Goal: Task Accomplishment & Management: Manage account settings

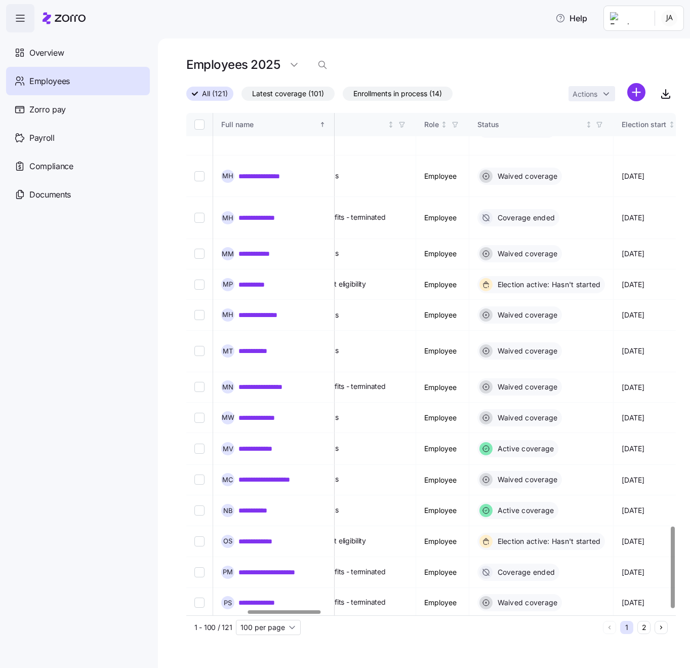
scroll to position [2539, 407]
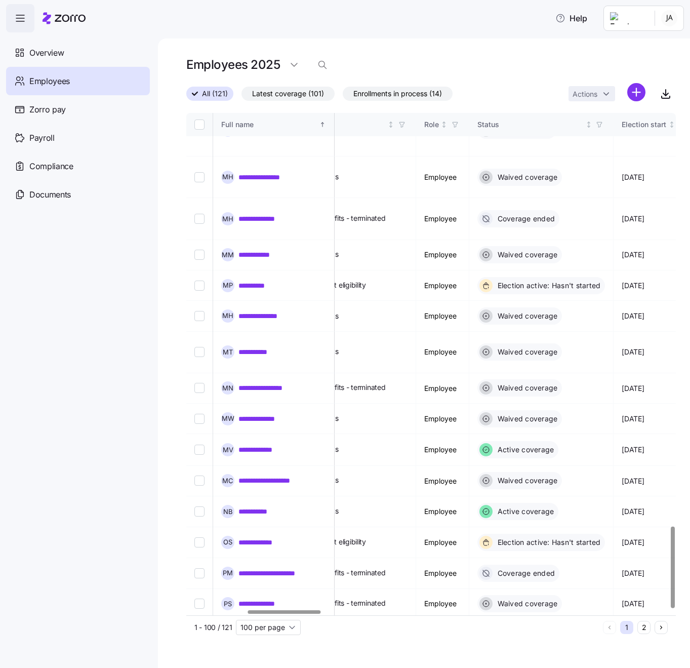
checkbox input "true"
click at [600, 94] on html "**********" at bounding box center [345, 331] width 690 height 662
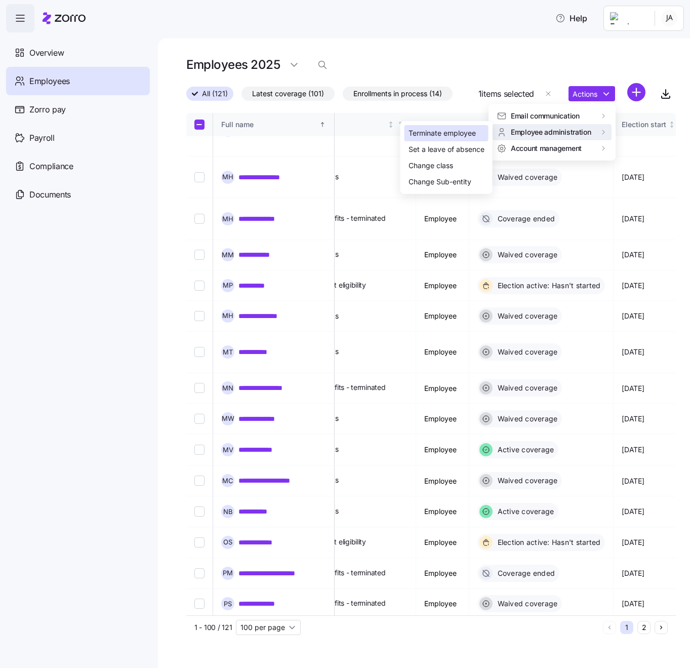
click at [461, 132] on div "Terminate employee" at bounding box center [442, 133] width 67 height 11
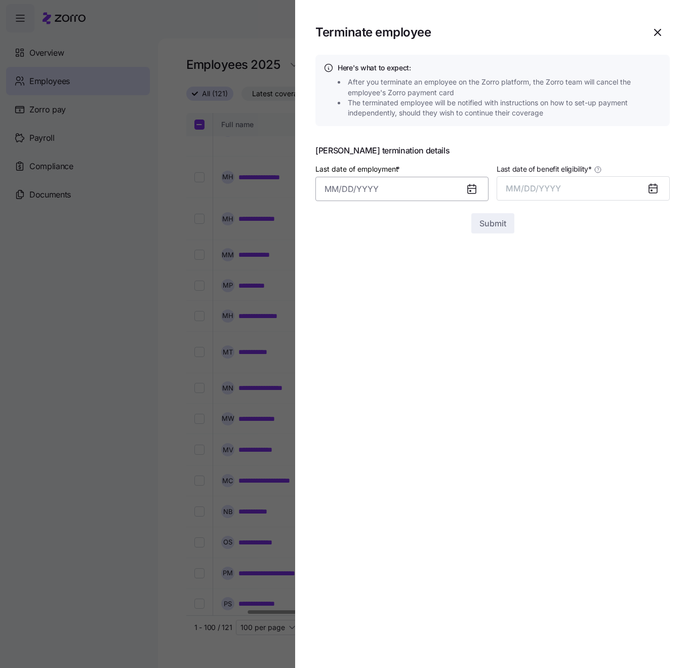
click at [413, 190] on input "Last date of employment *" at bounding box center [401, 189] width 173 height 24
click at [342, 371] on button "25" at bounding box center [337, 370] width 24 height 24
type input "[DATE]"
click at [646, 187] on div at bounding box center [657, 188] width 24 height 23
click at [520, 198] on button "MM/DD/YYYY" at bounding box center [583, 188] width 173 height 24
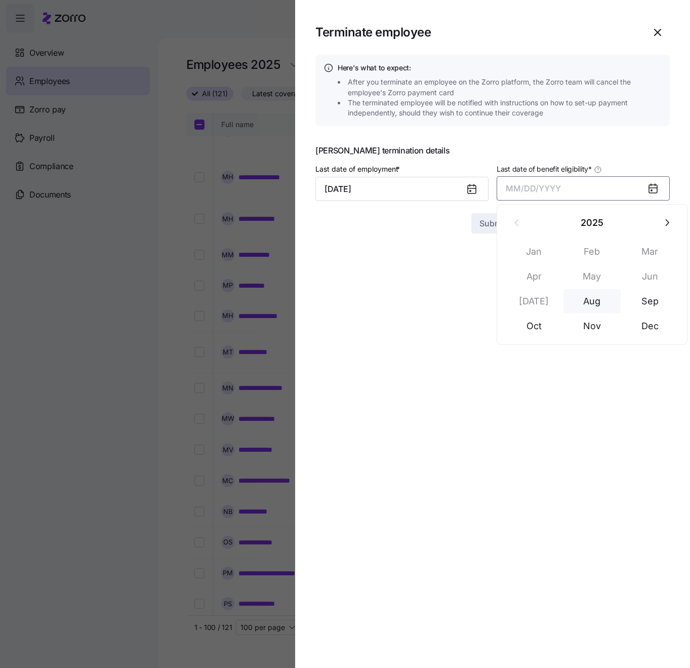
click at [593, 296] on button "Aug" at bounding box center [593, 301] width 58 height 24
click at [503, 220] on span "Submit" at bounding box center [493, 223] width 27 height 12
